Goal: Use online tool/utility: Use online tool/utility

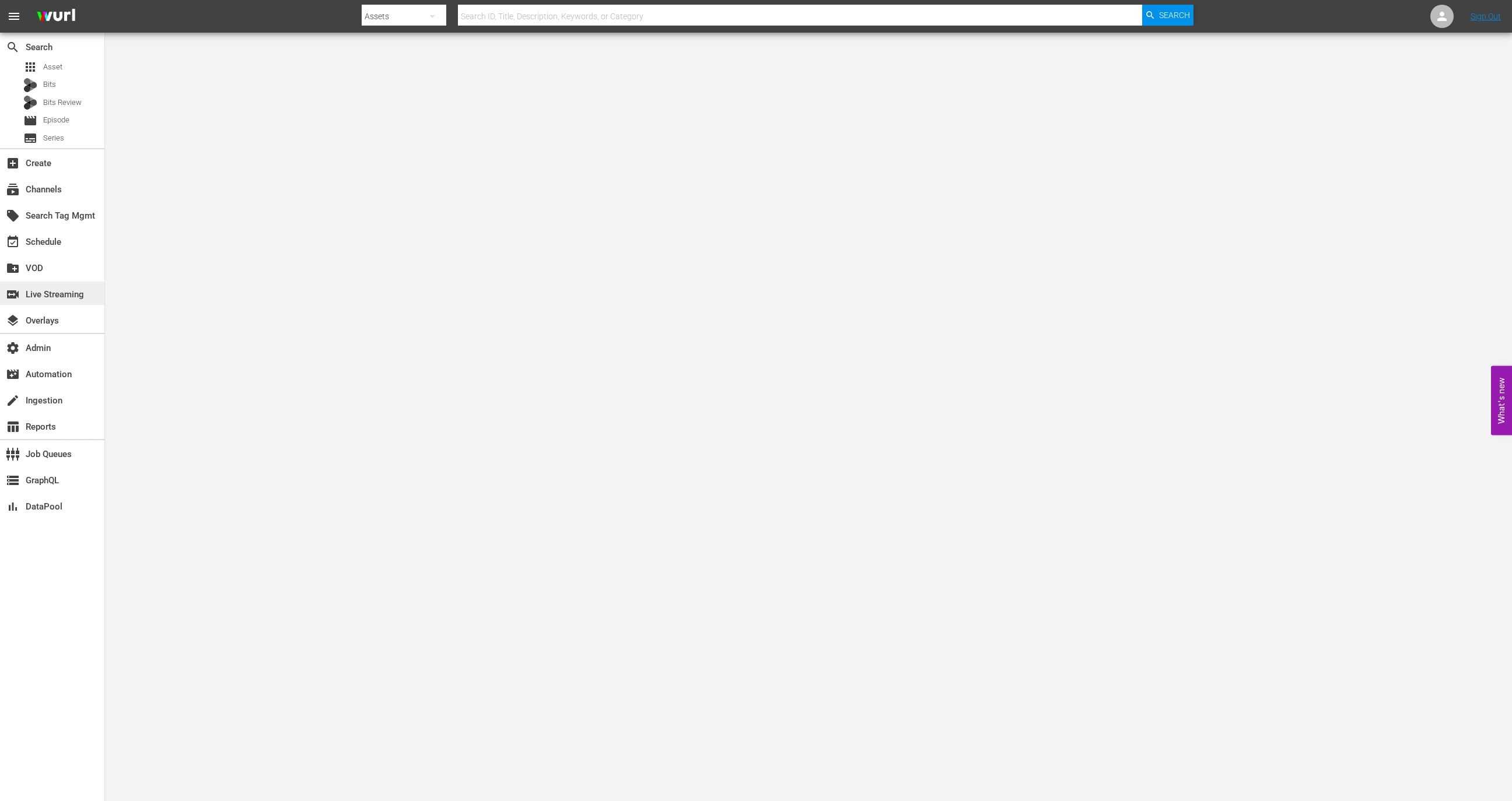
click at [77, 301] on div "switch_video Live Streaming" at bounding box center [52, 294] width 104 height 24
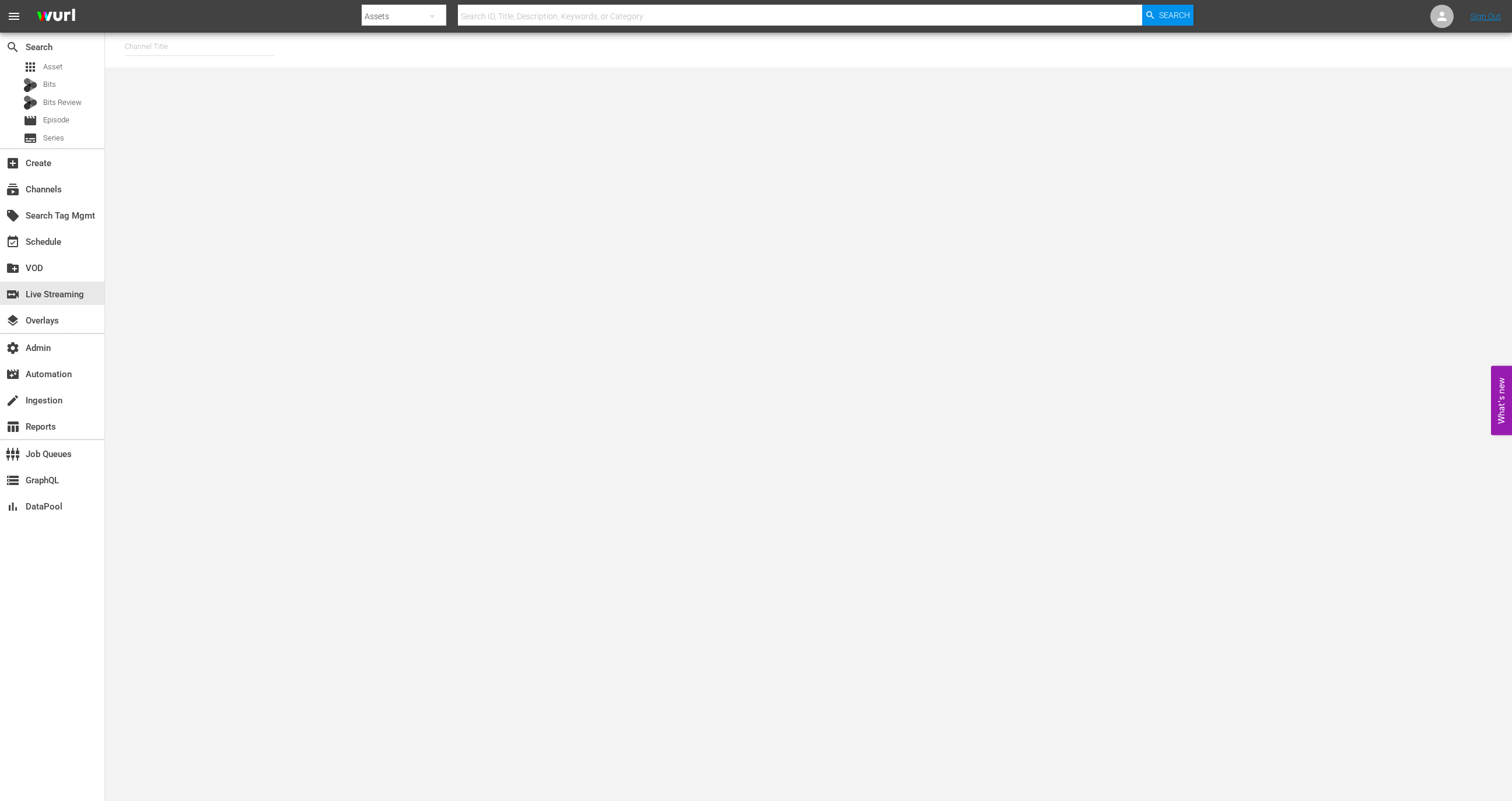
click at [180, 56] on input "text" at bounding box center [199, 47] width 149 height 28
